Goal: Information Seeking & Learning: Stay updated

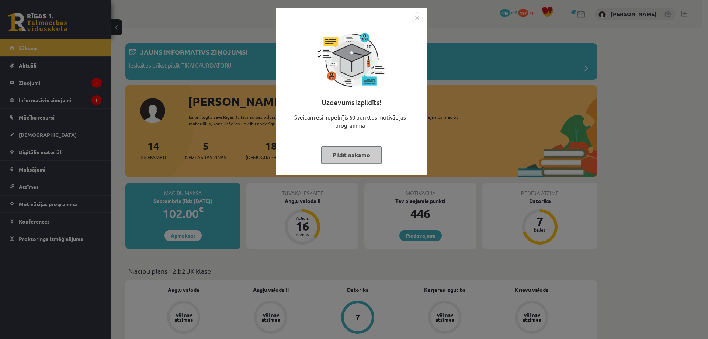
click at [463, 35] on div "Uzdevums izpildīts! Sveicam esi nopelnījis 60 punktus motivācijas programmā Pil…" at bounding box center [354, 169] width 708 height 339
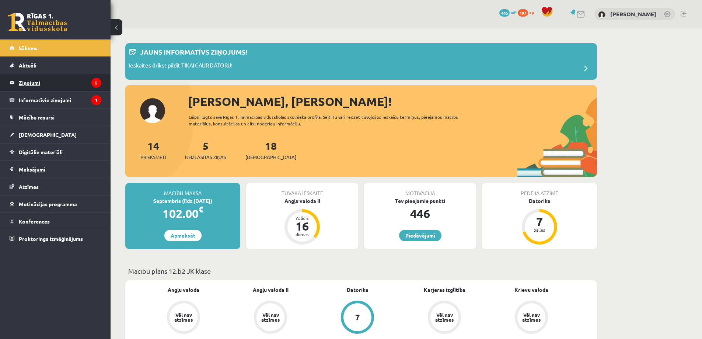
click at [74, 82] on legend "Ziņojumi 5" at bounding box center [60, 82] width 83 height 17
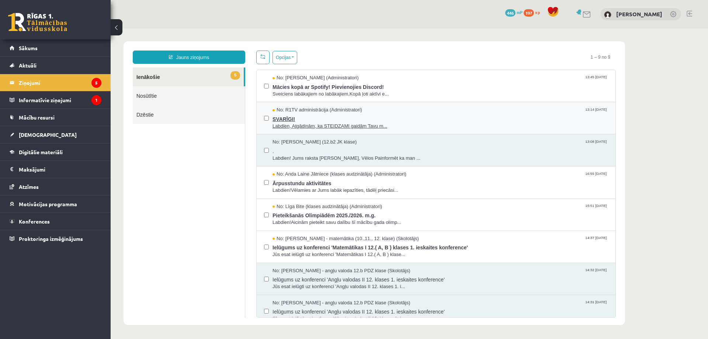
click at [410, 114] on span "SVARĪGI!" at bounding box center [440, 118] width 336 height 9
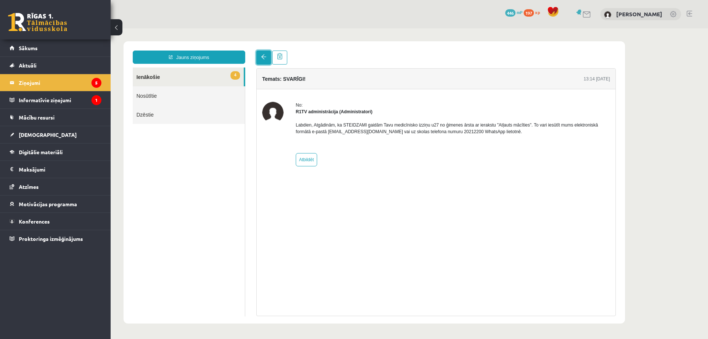
click at [261, 55] on span at bounding box center [263, 56] width 5 height 5
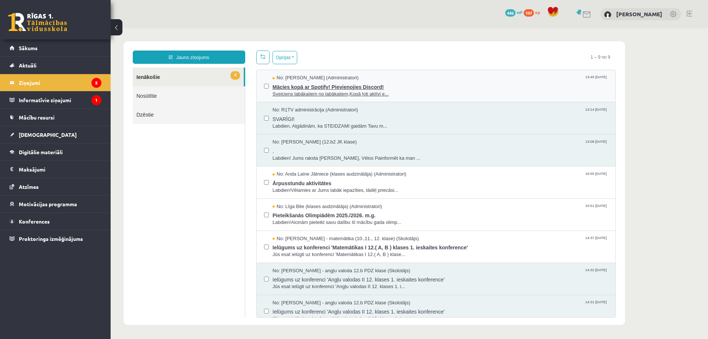
click at [296, 94] on span "Sveiciens labākajiem no labākajiem,Kopā ļoti aktīvi e..." at bounding box center [440, 94] width 336 height 7
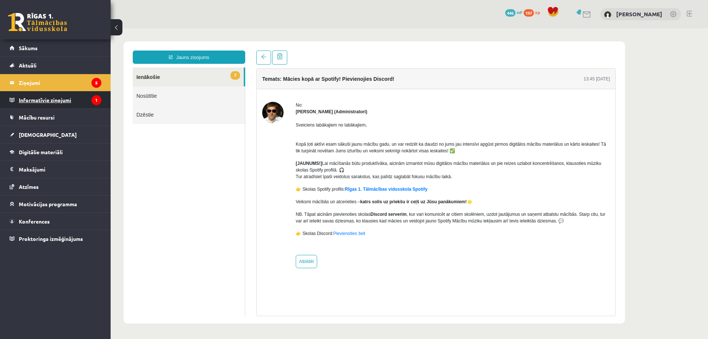
click at [59, 101] on legend "Informatīvie ziņojumi 1" at bounding box center [60, 99] width 83 height 17
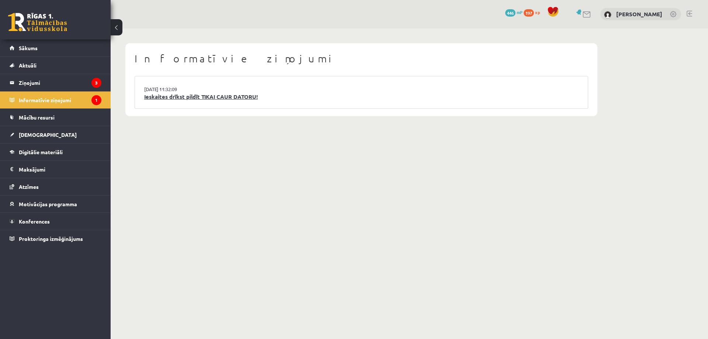
click at [187, 100] on link "Ieskaites drīkst pildīt TIKAI CAUR DATORU!" at bounding box center [361, 97] width 434 height 8
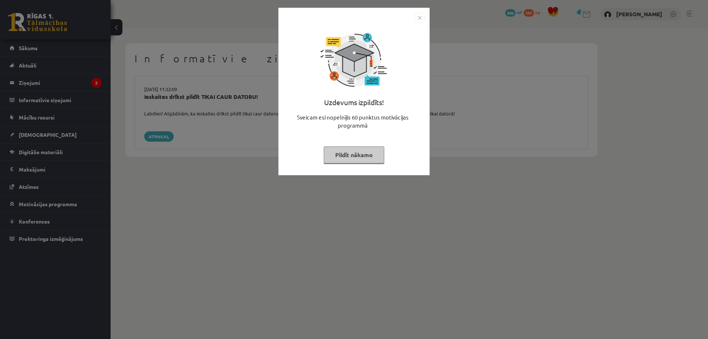
click at [423, 19] on img "Close" at bounding box center [419, 17] width 11 height 11
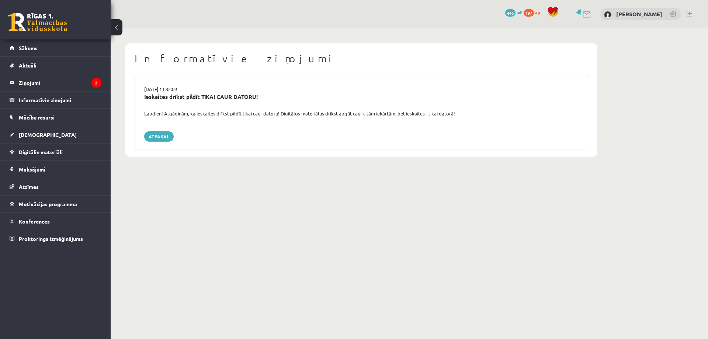
drag, startPoint x: 143, startPoint y: 113, endPoint x: 481, endPoint y: 112, distance: 337.7
click at [481, 112] on div "Labdien! Atgādinām, ka ieskaites drīkst pildīt tikai caur datoru! Digitālos mat…" at bounding box center [361, 113] width 445 height 7
click at [476, 100] on div at bounding box center [476, 100] width 0 height 0
click at [281, 107] on div "Ieskaites drīkst pildīt TIKAI CAUR DATORU!" at bounding box center [361, 101] width 445 height 17
click at [66, 83] on legend "Ziņojumi 3" at bounding box center [60, 82] width 83 height 17
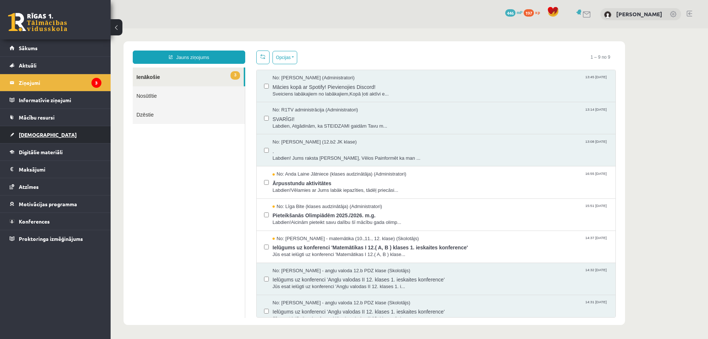
click at [60, 137] on link "[DEMOGRAPHIC_DATA]" at bounding box center [56, 134] width 92 height 17
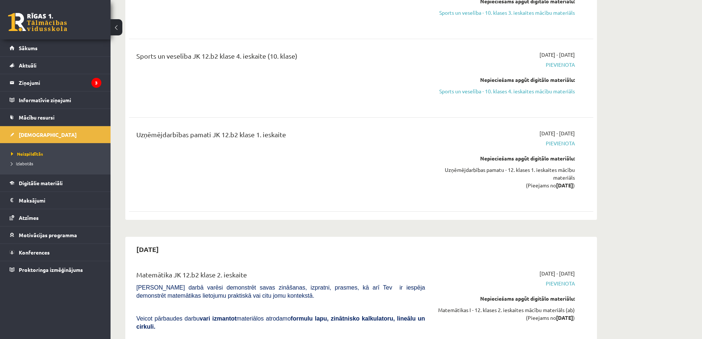
scroll to position [2139, 0]
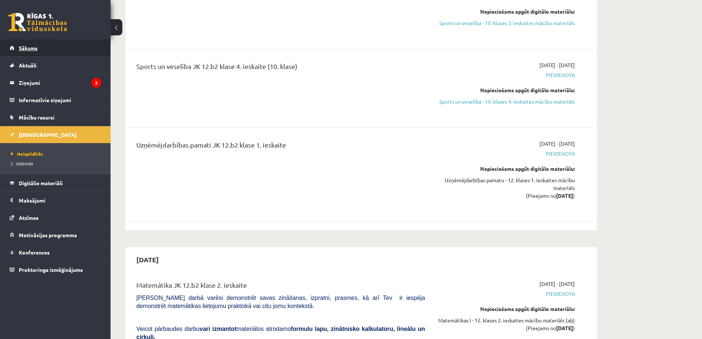
click at [49, 48] on link "Sākums" at bounding box center [56, 47] width 92 height 17
